Goal: Transaction & Acquisition: Subscribe to service/newsletter

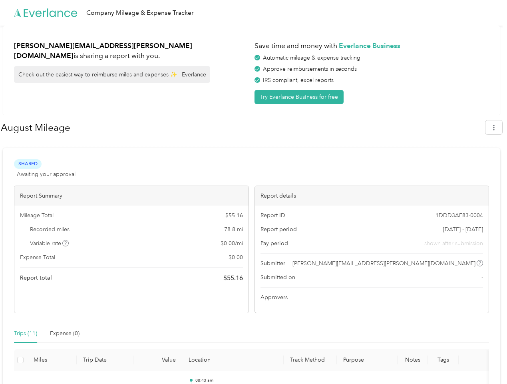
click at [255, 192] on div "Report details" at bounding box center [372, 196] width 234 height 20
click at [254, 13] on div "Company Mileage & Expense Tracker" at bounding box center [251, 13] width 503 height 26
click at [301, 97] on button "Try Everlance Business for free" at bounding box center [299, 97] width 89 height 14
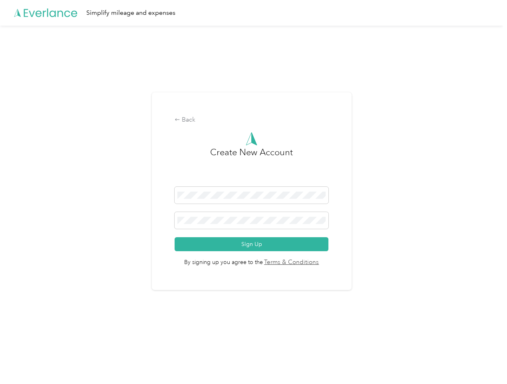
click at [243, 128] on div "Back Create New Account Sign Up By signing up you agree to the Terms & Conditio…" at bounding box center [252, 191] width 200 height 198
click at [498, 127] on div "Back Create New Account Sign Up By signing up you agree to the Terms & Conditio…" at bounding box center [251, 195] width 503 height 338
click at [66, 243] on div "Back Create New Account Sign Up By signing up you agree to the Terms & Conditio…" at bounding box center [251, 195] width 503 height 338
click at [315, 263] on link "Terms & Conditions" at bounding box center [291, 262] width 56 height 9
click at [26, 334] on div "Back Create New Account Sign Up By signing up you agree to the Terms & Conditio…" at bounding box center [251, 195] width 503 height 338
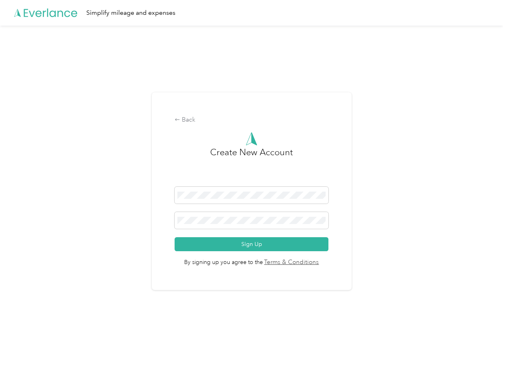
click at [65, 334] on div "Back Create New Account Sign Up By signing up you agree to the Terms & Conditio…" at bounding box center [251, 195] width 503 height 338
click at [20, 360] on div "Back Create New Account Sign Up By signing up you agree to the Terms & Conditio…" at bounding box center [251, 195] width 503 height 338
